Goal: Information Seeking & Learning: Learn about a topic

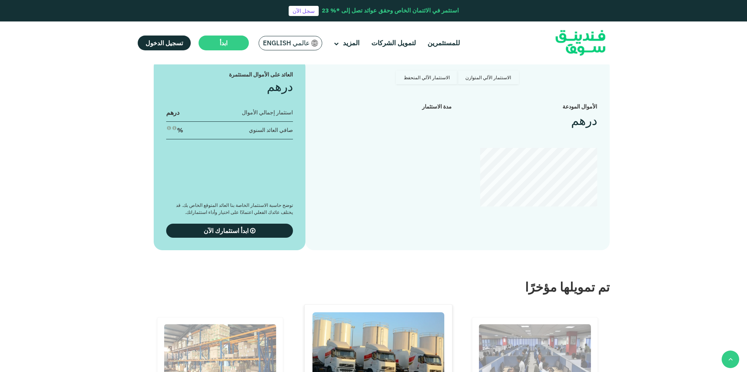
scroll to position [836, 0]
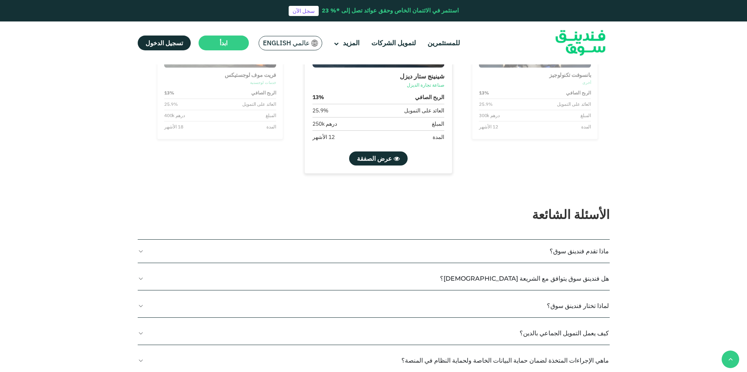
type tc-range-slider "4"
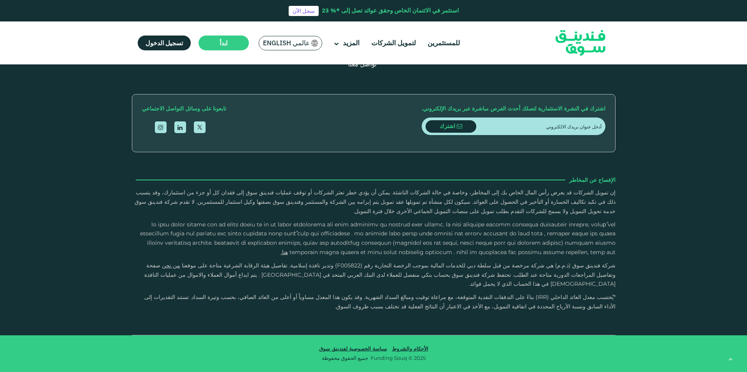
scroll to position [1912, 0]
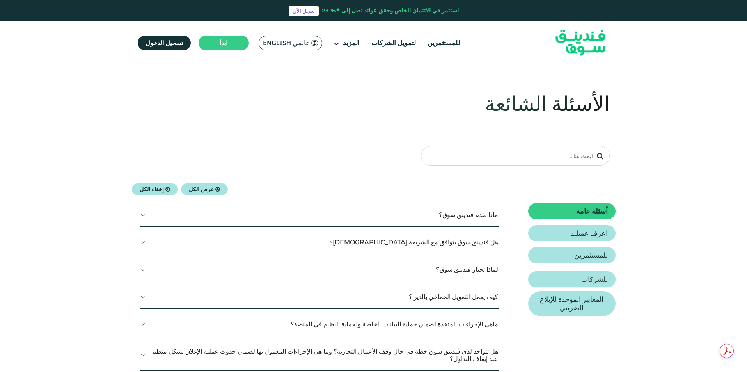
click at [596, 273] on link "للشركات" at bounding box center [571, 279] width 87 height 16
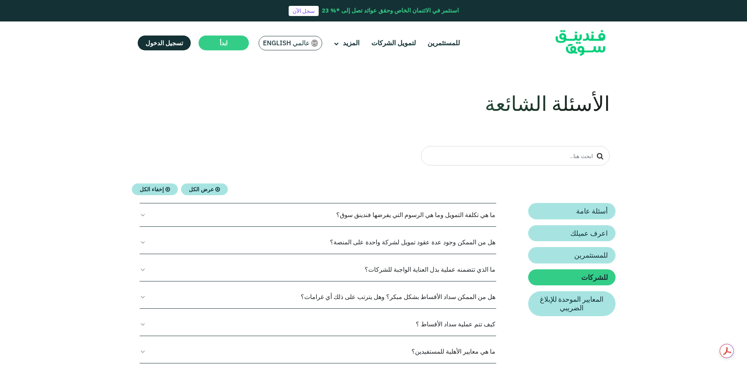
click at [432, 216] on button "ما هي تكلفة التمويل وما هي الرسوم التي يفرضها فندينق سوق؟" at bounding box center [318, 214] width 357 height 23
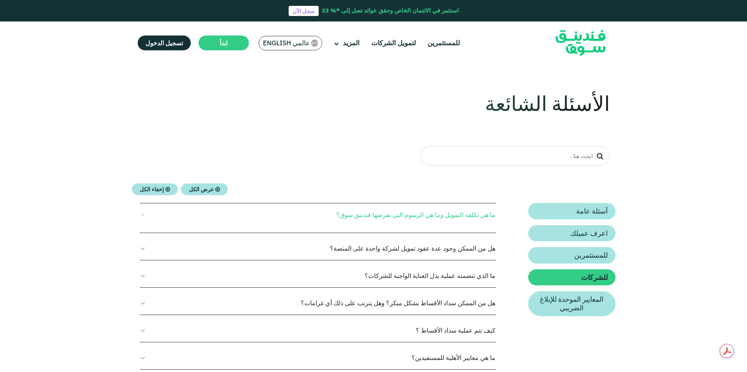
click at [148, 217] on button "ما هي تكلفة التمويل وما هي الرسوم التي يفرضها فندينق سوق؟" at bounding box center [318, 214] width 357 height 23
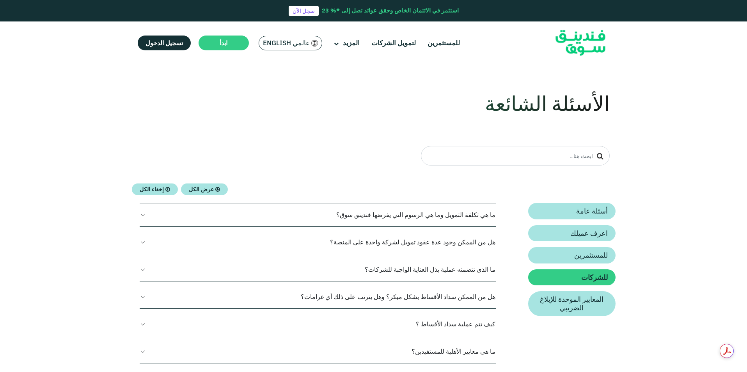
click at [148, 216] on button "ما هي تكلفة التمويل وما هي الرسوم التي يفرضها فندينق سوق؟" at bounding box center [318, 214] width 357 height 23
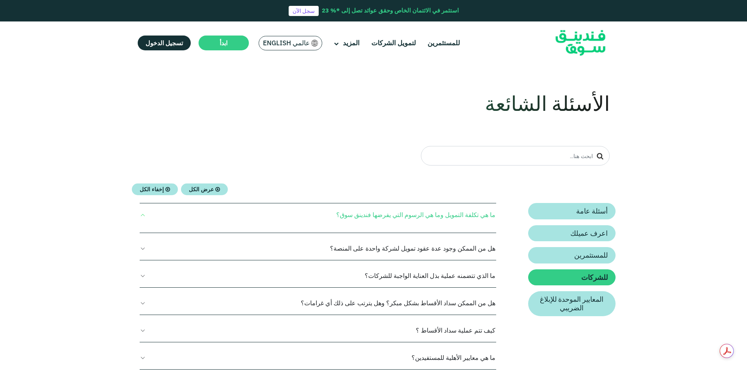
click at [404, 213] on button "ما هي تكلفة التمويل وما هي الرسوم التي يفرضها فندينق سوق؟" at bounding box center [318, 214] width 357 height 23
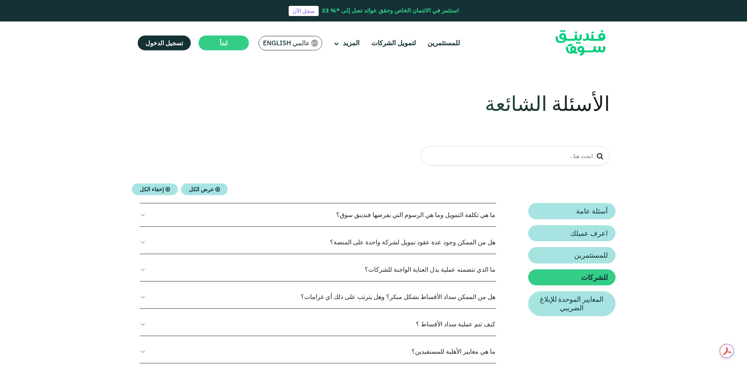
click at [404, 213] on button "ما هي تكلفة التمويل وما هي الرسوم التي يفرضها فندينق سوق؟" at bounding box center [318, 214] width 357 height 23
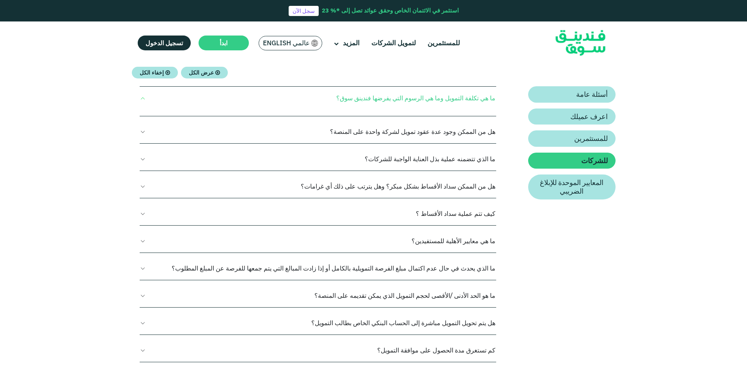
scroll to position [208, 0]
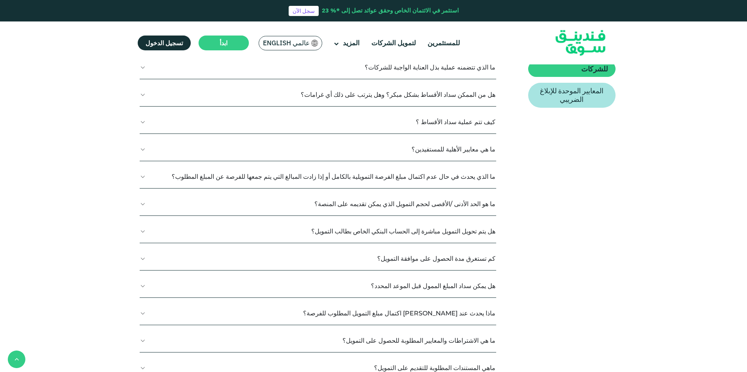
click at [432, 207] on button "ما هو الحد الأدنى /الأقصى لحجم التمويل الذي يمكن تقديمه على المنصة؟" at bounding box center [318, 203] width 357 height 23
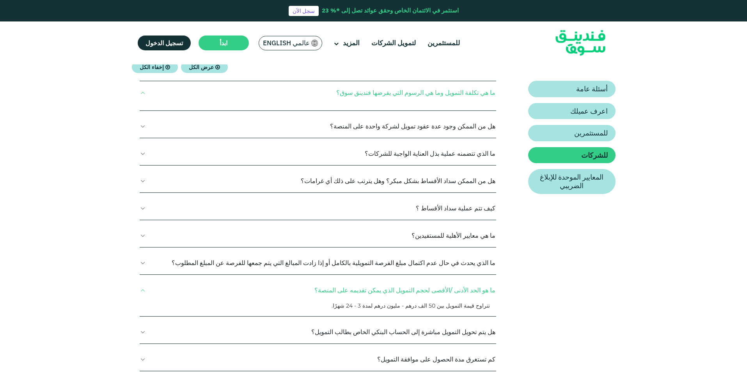
scroll to position [120, 0]
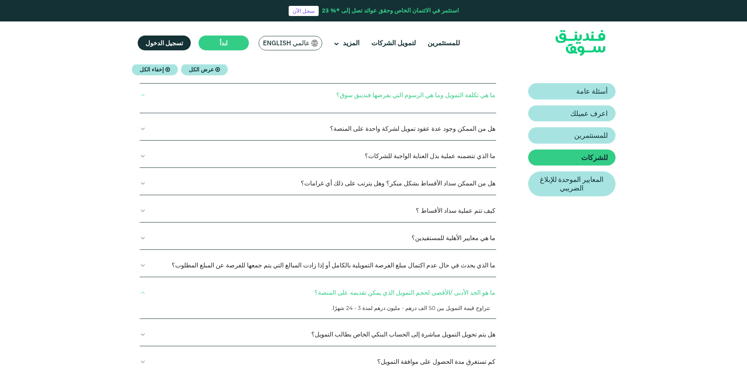
click at [439, 93] on button "ما هي تكلفة التمويل وما هي الرسوم التي يفرضها فندينق سوق؟" at bounding box center [318, 95] width 357 height 23
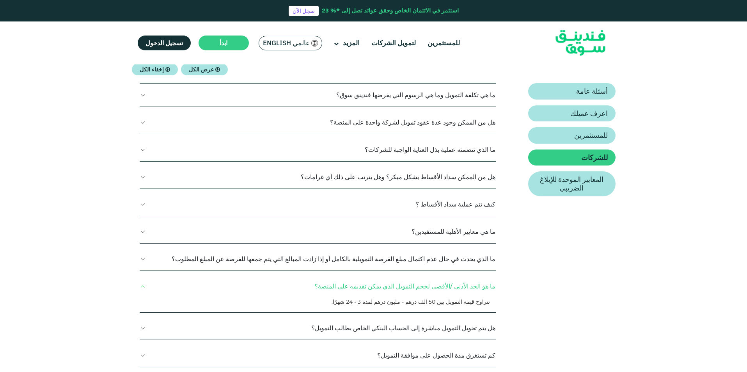
click at [439, 93] on button "ما هي تكلفة التمويل وما هي الرسوم التي يفرضها فندينق سوق؟" at bounding box center [318, 95] width 357 height 23
